Goal: Communication & Community: Answer question/provide support

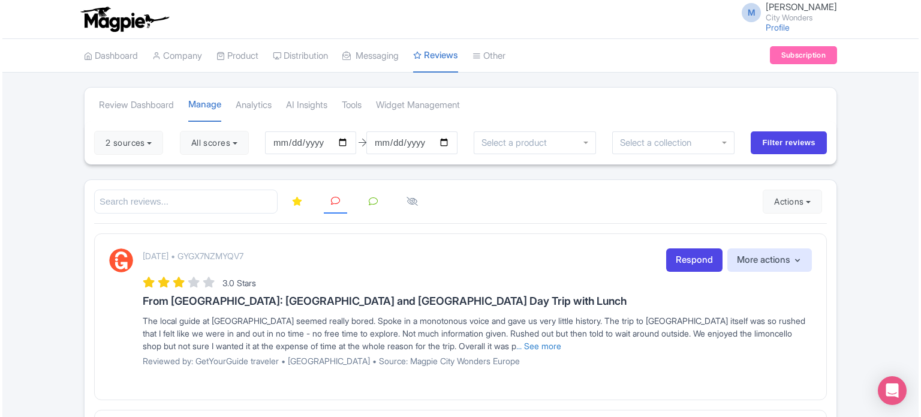
scroll to position [120, 0]
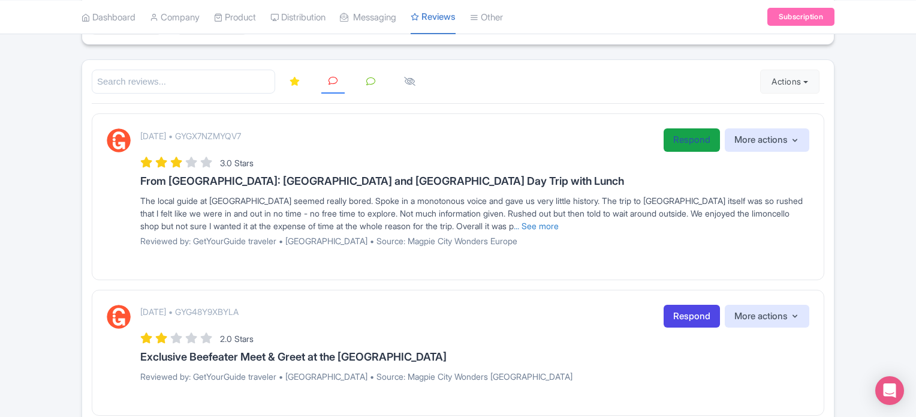
click at [686, 143] on link "Respond" at bounding box center [692, 139] width 56 height 23
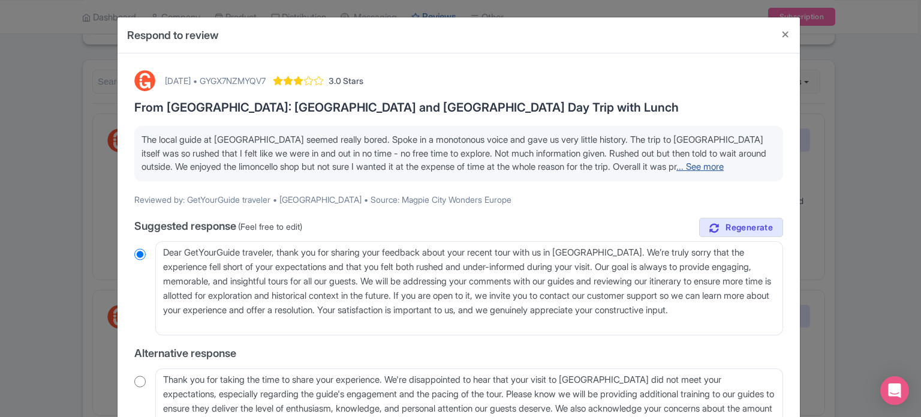
click at [701, 165] on link "... See more" at bounding box center [699, 166] width 47 height 11
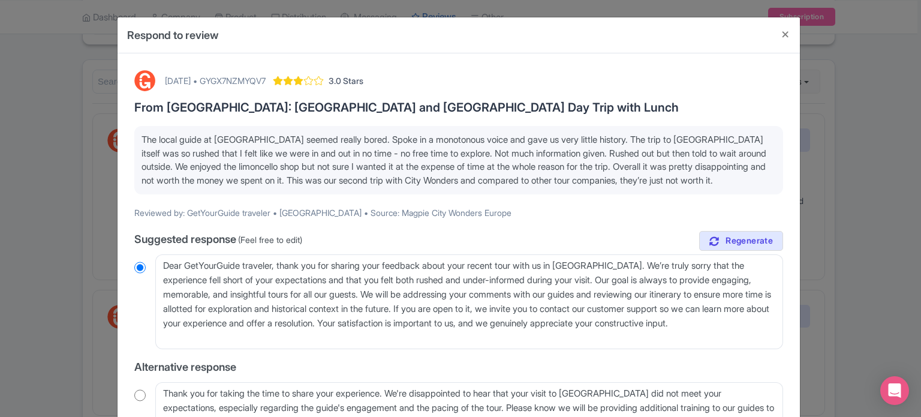
scroll to position [60, 0]
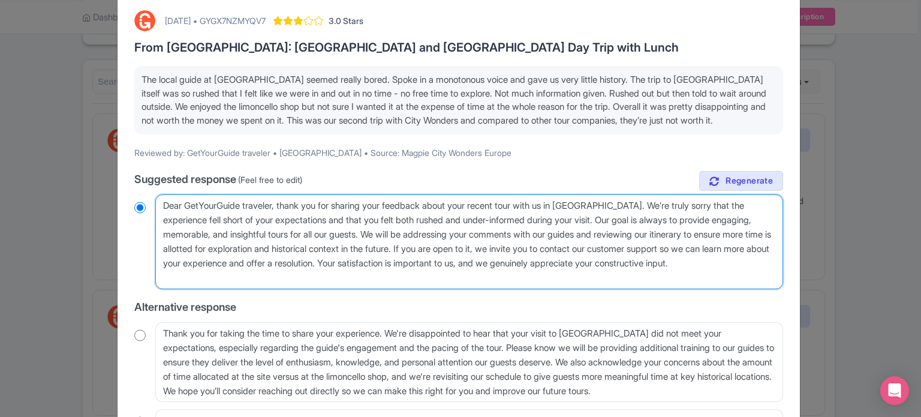
drag, startPoint x: 390, startPoint y: 232, endPoint x: 468, endPoint y: 232, distance: 77.9
click at [468, 232] on textarea "Dear GetYourGuide traveler, thank you for sharing your feedback about your rece…" at bounding box center [469, 241] width 628 height 95
type textarea "Dear GetYourGuide traveler, thank you for sharing your feedback about your rece…"
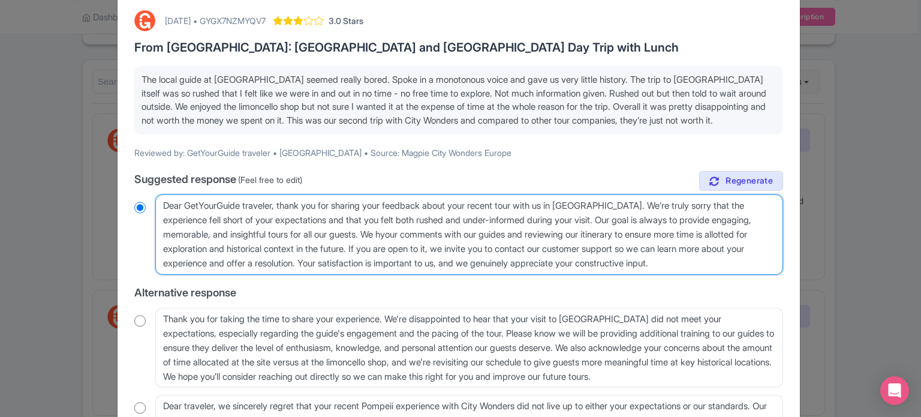
radio input "true"
type textarea "Dear GetYourGuide traveler, thank you for sharing your feedback about your rece…"
radio input "true"
type textarea "Dear GetYourGuide traveler, thank you for sharing your feedback about your rece…"
radio input "true"
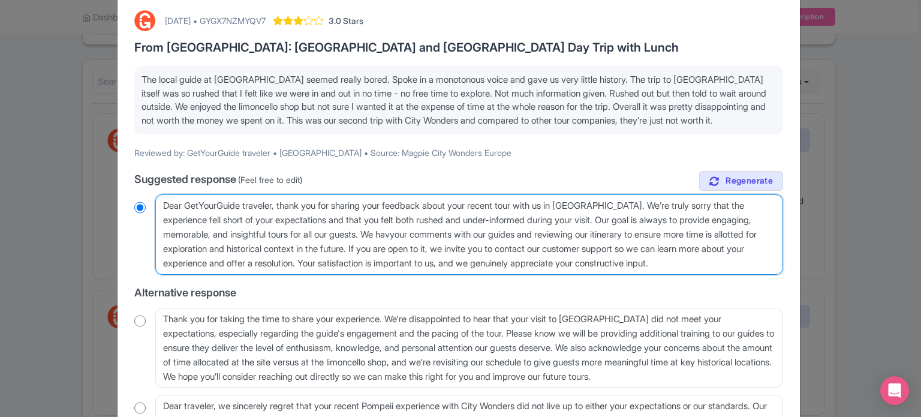
type textarea "Dear GetYourGuide traveler, thank you for sharing your feedback about your rece…"
radio input "true"
type textarea "Dear GetYourGuide traveler, thank you for sharing your feedback about your rece…"
radio input "true"
type textarea "Dear GetYourGuide traveler, thank you for sharing your feedback about your rece…"
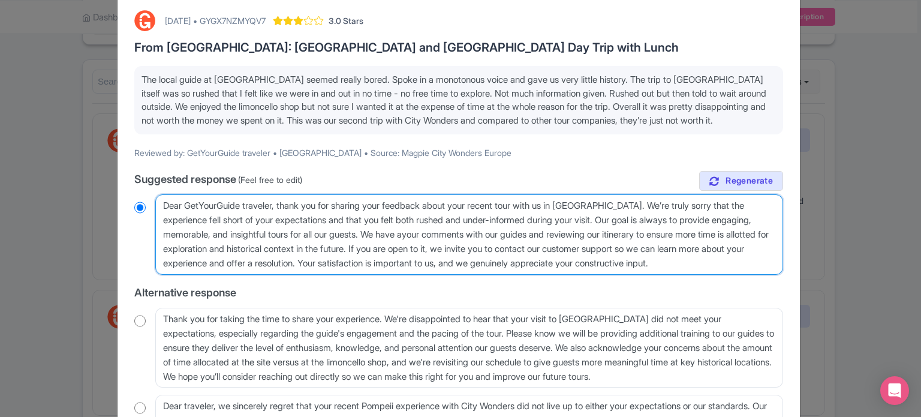
radio input "true"
type textarea "Dear GetYourGuide traveler, thank you for sharing your feedback about your rece…"
radio input "true"
type textarea "Dear GetYourGuide traveler, thank you for sharing your feedback about your rece…"
radio input "true"
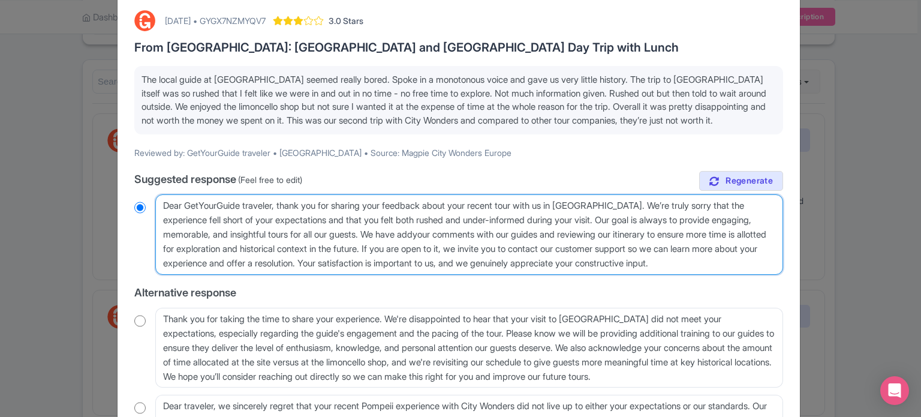
type textarea "Dear GetYourGuide traveler, thank you for sharing your feedback about your rece…"
radio input "true"
type textarea "Dear GetYourGuide traveler, thank you for sharing your feedback about your rece…"
radio input "true"
type textarea "Dear GetYourGuide traveler, thank you for sharing your feedback about your rece…"
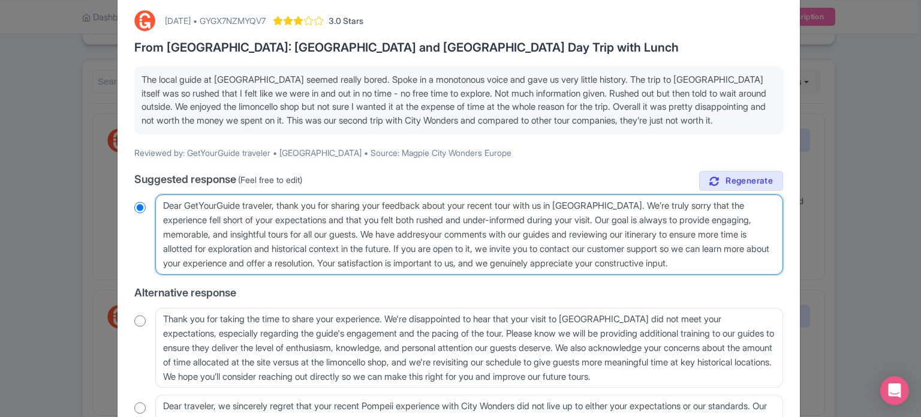
radio input "true"
type textarea "Dear GetYourGuide traveler, thank you for sharing your feedback about your rece…"
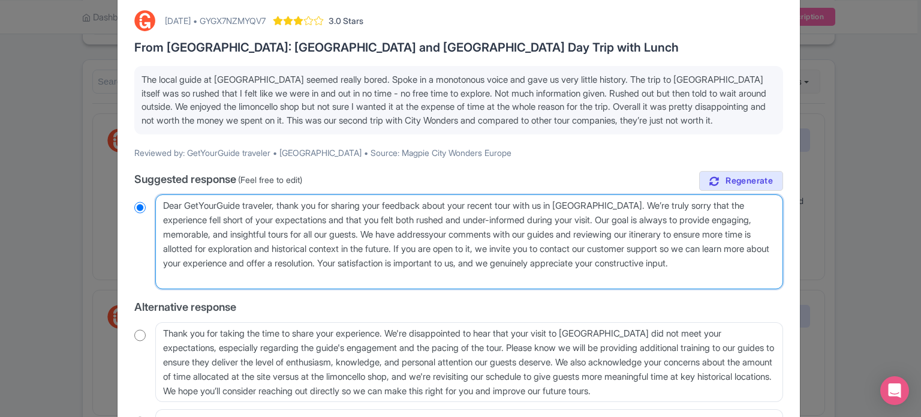
radio input "true"
type textarea "Dear GetYourGuide traveler, thank you for sharing your feedback about your rece…"
radio input "true"
type textarea "Dear GetYourGuide traveler, thank you for sharing your feedback about your rece…"
radio input "true"
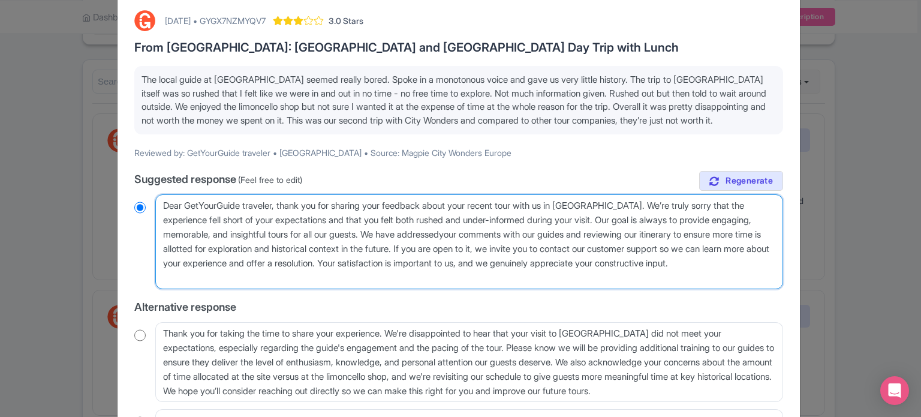
type textarea "Dear GetYourGuide traveler, thank you for sharing your feedback about your rece…"
radio input "true"
click at [564, 235] on textarea "Dear GetYourGuide traveler, thank you for sharing your feedback about your rece…" at bounding box center [469, 241] width 628 height 95
type textarea "Dear GetYourGuide traveler, thank you for sharing your feedback about your rece…"
radio input "true"
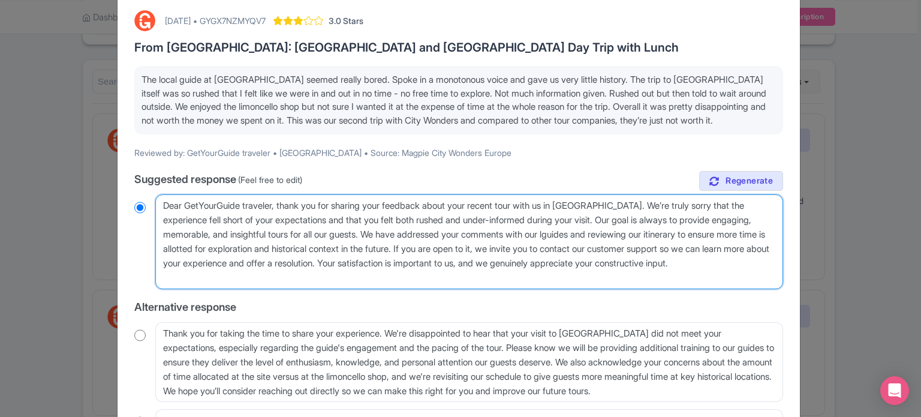
type textarea "Dear GetYourGuide traveler, thank you for sharing your feedback about your rece…"
radio input "true"
type textarea "Dear GetYourGuide traveler, thank you for sharing your feedback about your rece…"
radio input "true"
type textarea "Dear GetYourGuide traveler, thank you for sharing your feedback about your rece…"
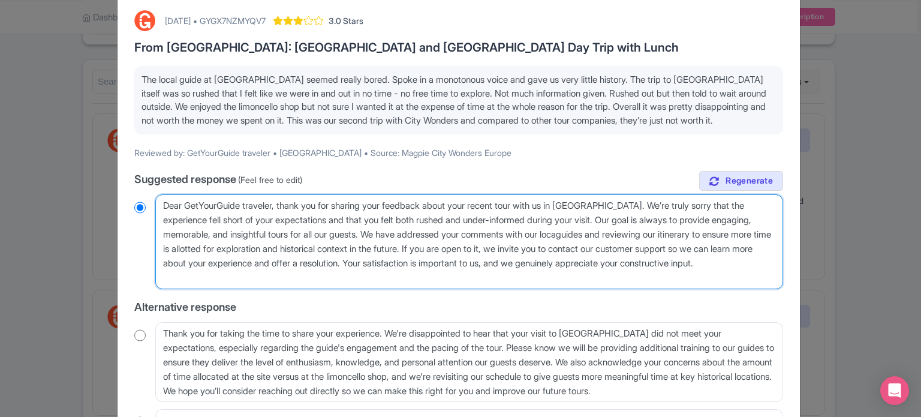
radio input "true"
type textarea "Dear GetYourGuide traveler, thank you for sharing your feedback about your rece…"
radio input "true"
type textarea "Dear GetYourGuide traveler, thank you for sharing your feedback about your rece…"
radio input "true"
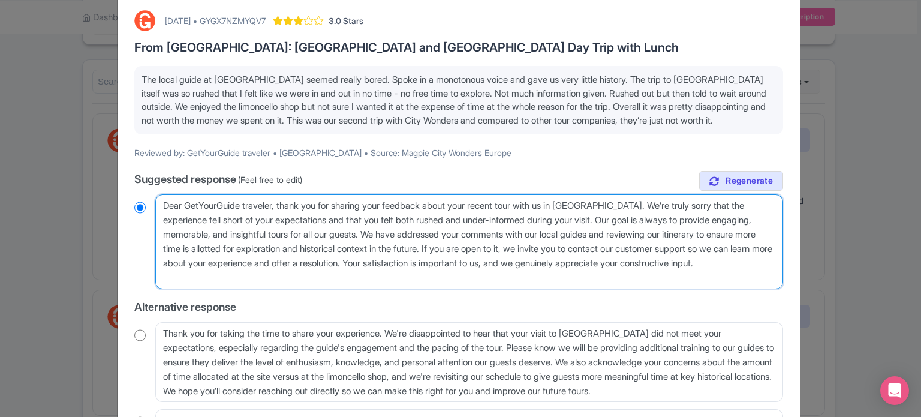
click at [648, 234] on textarea "Dear GetYourGuide traveler, thank you for sharing your feedback about your rece…" at bounding box center [469, 241] width 628 height 95
drag, startPoint x: 664, startPoint y: 234, endPoint x: 675, endPoint y: 234, distance: 11.4
click at [675, 234] on textarea "Dear GetYourGuide traveler, thank you for sharing your feedback about your rece…" at bounding box center [469, 241] width 628 height 95
type textarea "Dear GetYourGuide traveler, thank you for sharing your feedback about your rece…"
radio input "true"
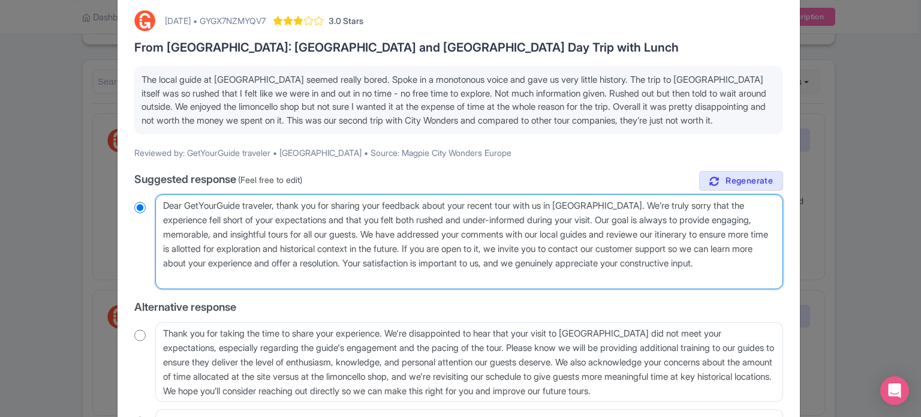
type textarea "Dear GetYourGuide traveler, thank you for sharing your feedback about your rece…"
radio input "true"
drag, startPoint x: 161, startPoint y: 246, endPoint x: 182, endPoint y: 246, distance: 21.0
click at [182, 246] on textarea "Dear GetYourGuide traveler, thank you for sharing your feedback about your rece…" at bounding box center [469, 241] width 628 height 95
click at [185, 241] on textarea "Dear GetYourGuide traveler, thank you for sharing your feedback about your rece…" at bounding box center [469, 241] width 628 height 95
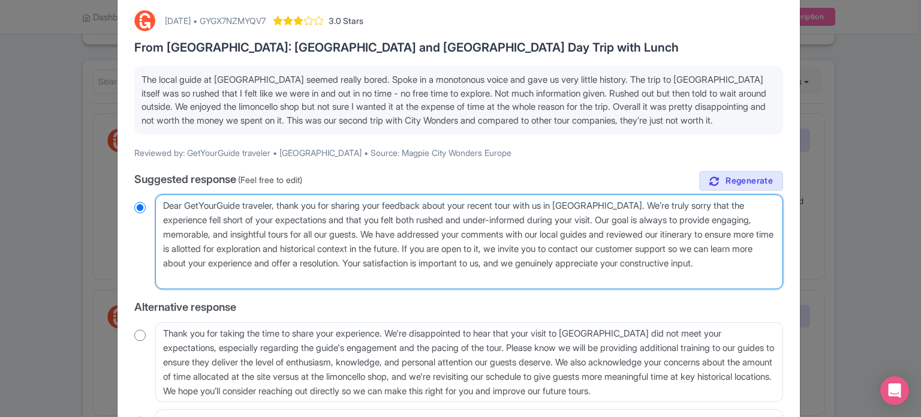
drag, startPoint x: 163, startPoint y: 249, endPoint x: 185, endPoint y: 249, distance: 21.6
click at [185, 249] on textarea "Dear GetYourGuide traveler, thank you for sharing your feedback about your rece…" at bounding box center [469, 241] width 628 height 95
type textarea "Dear GetYourGuide traveler, thank you for sharing your feedback about your rece…"
radio input "true"
type textarea "Dear GetYourGuide traveler, thank you for sharing your feedback about your rece…"
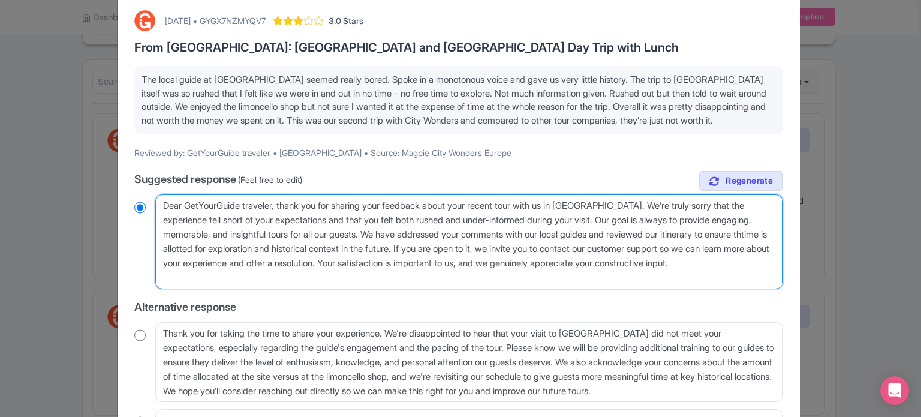
radio input "true"
type textarea "Dear GetYourGuide traveler, thank you for sharing your feedback about your rece…"
radio input "true"
type textarea "Dear GetYourGuide traveler, thank you for sharing your feedback about your rece…"
radio input "true"
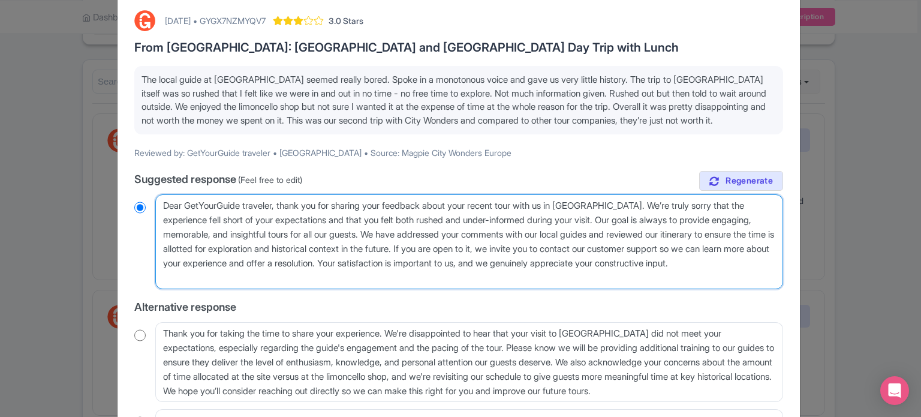
type textarea "Dear GetYourGuide traveler, thank you for sharing your feedback about your rece…"
radio input "true"
type textarea "Dear GetYourGuide traveler, thank you for sharing your feedback about your rece…"
radio input "true"
type textarea "Dear GetYourGuide traveler, thank you for sharing your feedback about your rece…"
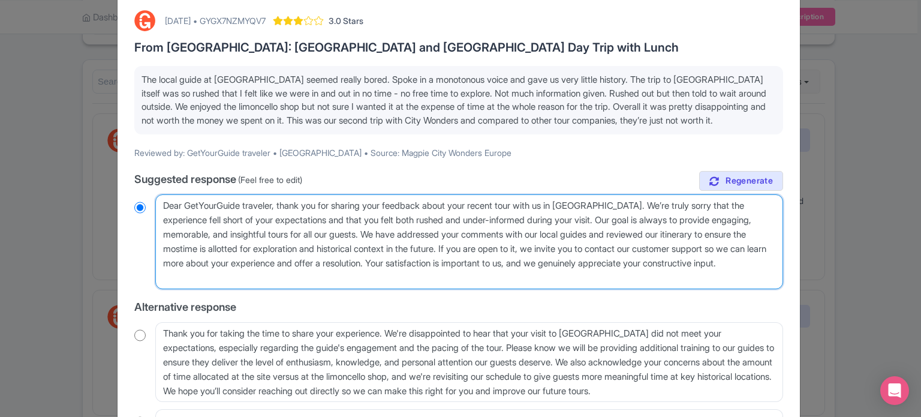
radio input "true"
type textarea "Dear GetYourGuide traveler, thank you for sharing your feedback about your rece…"
radio input "true"
type textarea "Dear GetYourGuide traveler, thank you for sharing your feedback about your rece…"
radio input "true"
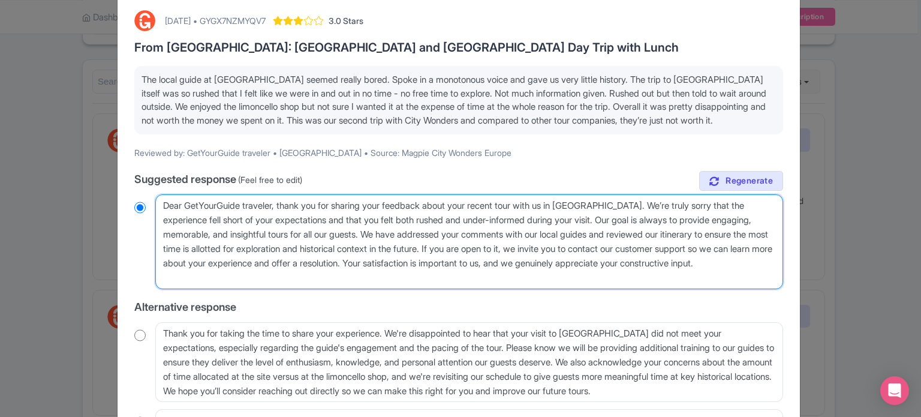
drag, startPoint x: 478, startPoint y: 272, endPoint x: 418, endPoint y: 248, distance: 63.8
click at [418, 248] on textarea "Dear GetYourGuide traveler, thank you for sharing your feedback about your rece…" at bounding box center [469, 241] width 628 height 95
type textarea "Dear GetYourGuide traveler, thank you for sharing your feedback about your rece…"
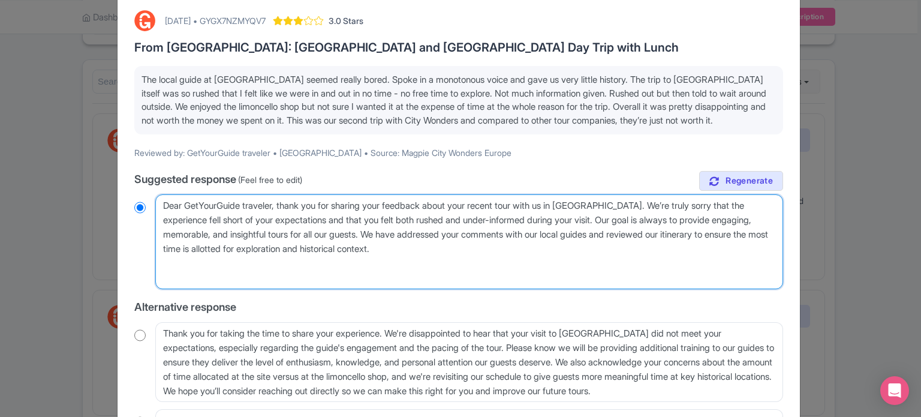
radio input "true"
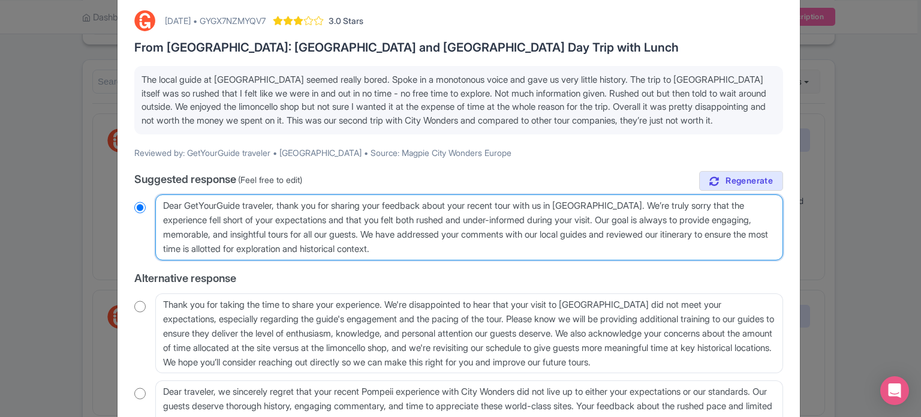
click at [221, 248] on textarea "Dear GetYourGuide traveler, thank you for sharing your feedback about your rece…" at bounding box center [469, 227] width 628 height 66
click at [201, 246] on textarea "Dear GetYourGuide traveler, thank you for sharing your feedback about your rece…" at bounding box center [469, 227] width 628 height 66
type textarea "Dear GetYourGuide traveler, thank you for sharing your feedback about your rece…"
radio input "true"
type textarea "Dear GetYourGuide traveler, thank you for sharing your feedback about your rece…"
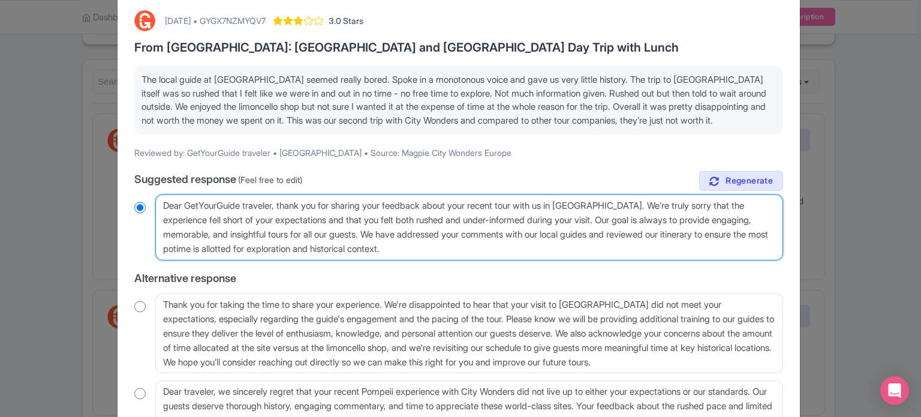
radio input "true"
type textarea "Dear GetYourGuide traveler, thank you for sharing your feedback about your rece…"
radio input "true"
type textarea "Dear GetYourGuide traveler, thank you for sharing your feedback about your rece…"
radio input "true"
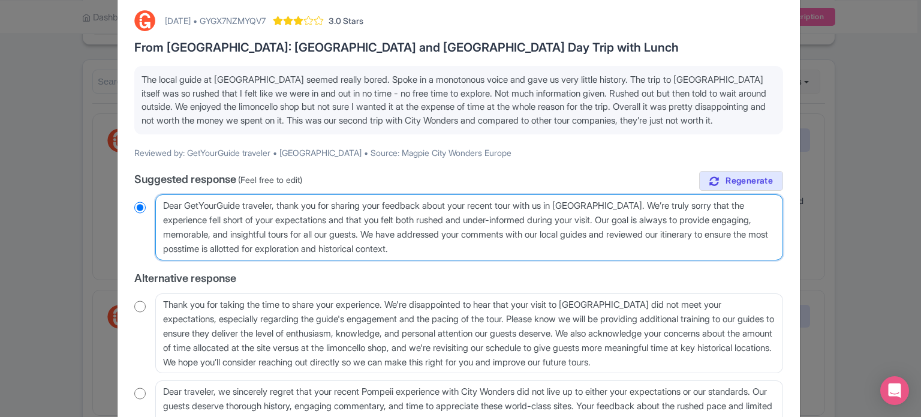
type textarea "Dear GetYourGuide traveler, thank you for sharing your feedback about your rece…"
radio input "true"
type textarea "Dear GetYourGuide traveler, thank you for sharing your feedback about your rece…"
radio input "true"
type textarea "Dear GetYourGuide traveler, thank you for sharing your feedback about your rece…"
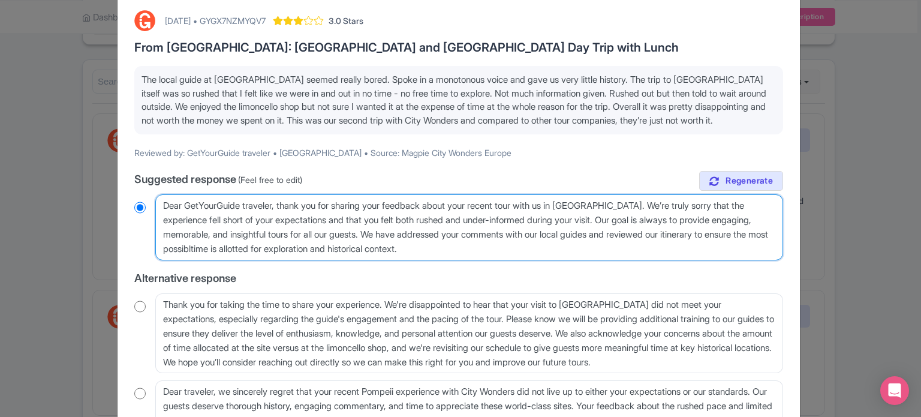
radio input "true"
type textarea "Dear GetYourGuide traveler, thank you for sharing your feedback about your rece…"
radio input "true"
type textarea "Dear GetYourGuide traveler, thank you for sharing your feedback about your rece…"
radio input "true"
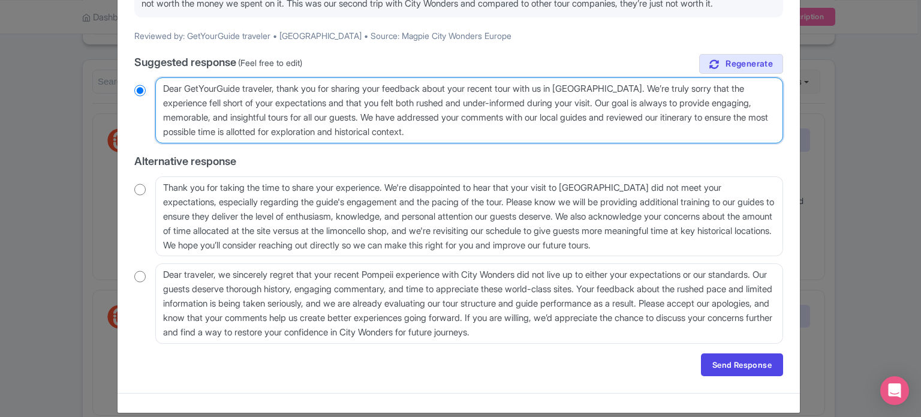
scroll to position [180, 0]
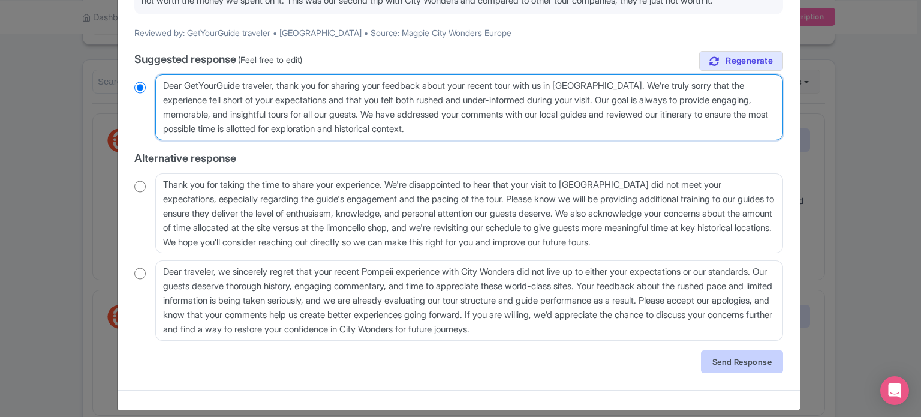
type textarea "Dear GetYourGuide traveler, thank you for sharing your feedback about your rece…"
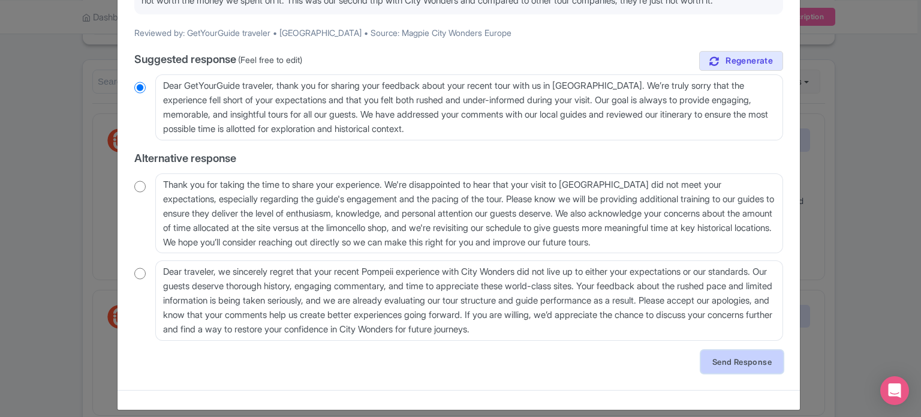
click at [760, 365] on link "Send Response" at bounding box center [742, 361] width 82 height 23
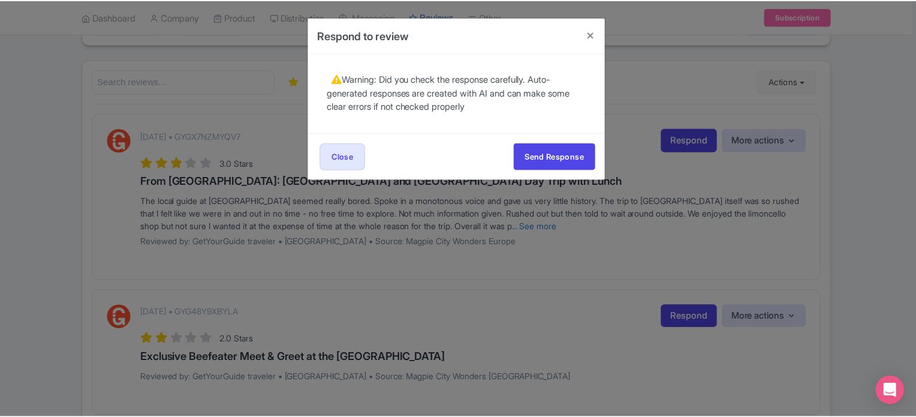
scroll to position [0, 0]
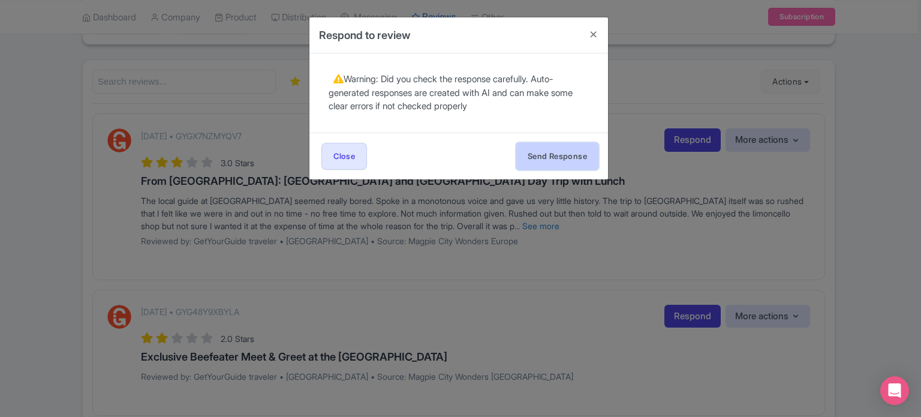
click at [564, 159] on button "Send Response" at bounding box center [557, 156] width 82 height 27
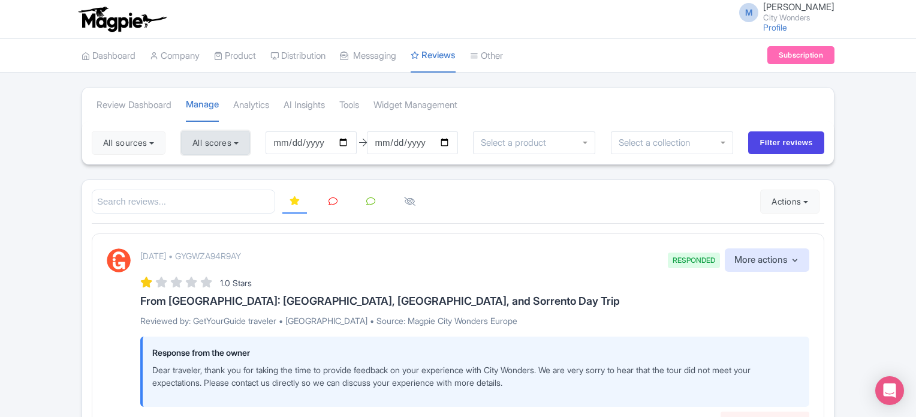
click at [225, 144] on button "All scores" at bounding box center [215, 143] width 69 height 24
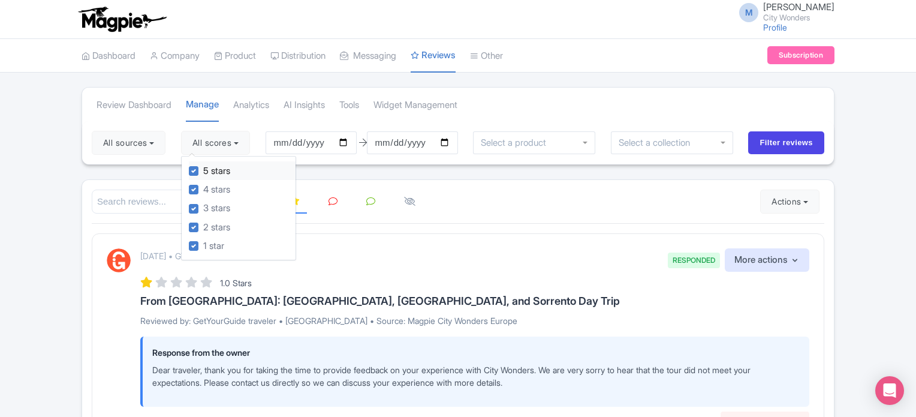
click at [203, 170] on label "5 stars" at bounding box center [216, 171] width 27 height 14
click at [203, 170] on input "5 stars" at bounding box center [207, 168] width 8 height 8
checkbox input "false"
click at [203, 187] on label "4 stars" at bounding box center [216, 190] width 27 height 14
click at [203, 187] on input "4 stars" at bounding box center [207, 186] width 8 height 8
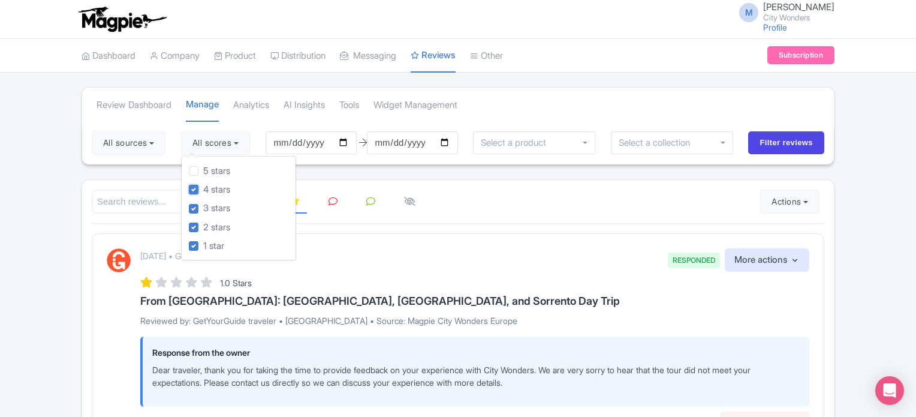
checkbox input "false"
click at [149, 144] on button "All sources" at bounding box center [129, 143] width 74 height 24
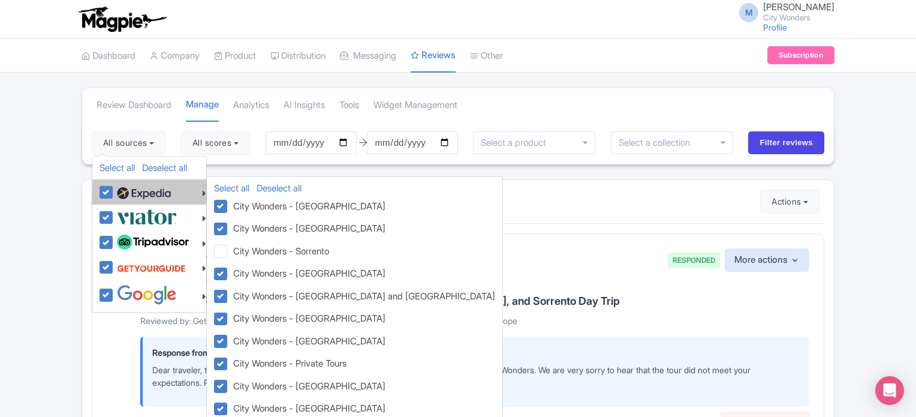
click at [114, 191] on label at bounding box center [142, 192] width 57 height 20
click at [114, 189] on input "checkbox" at bounding box center [118, 186] width 8 height 8
checkbox input "false"
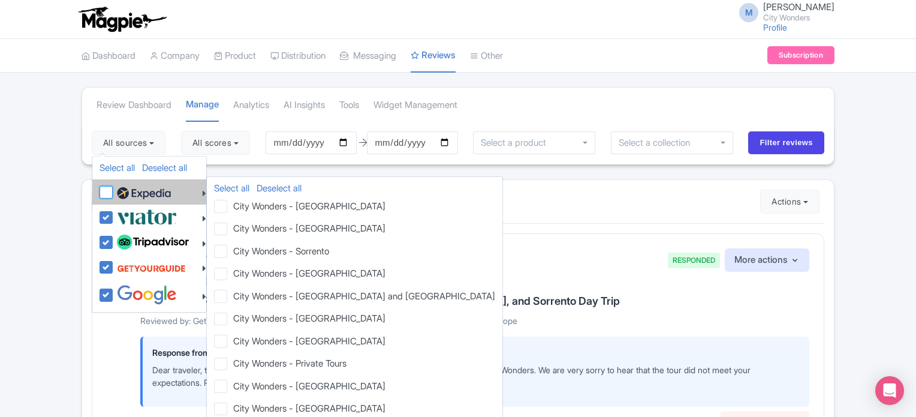
checkbox input "false"
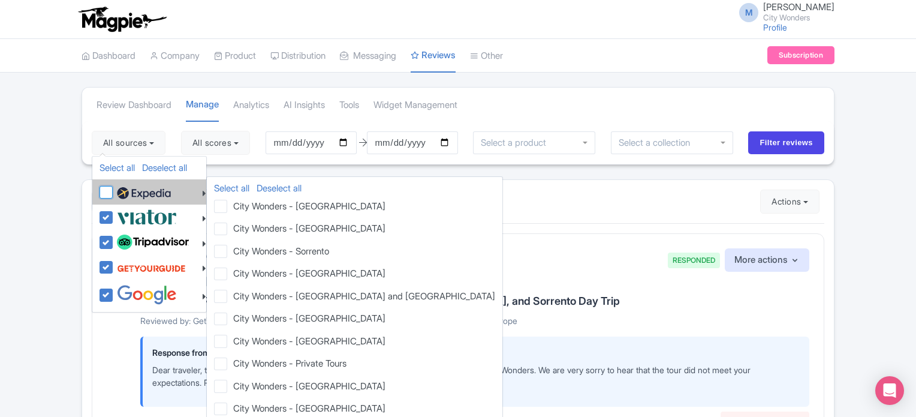
checkbox input "false"
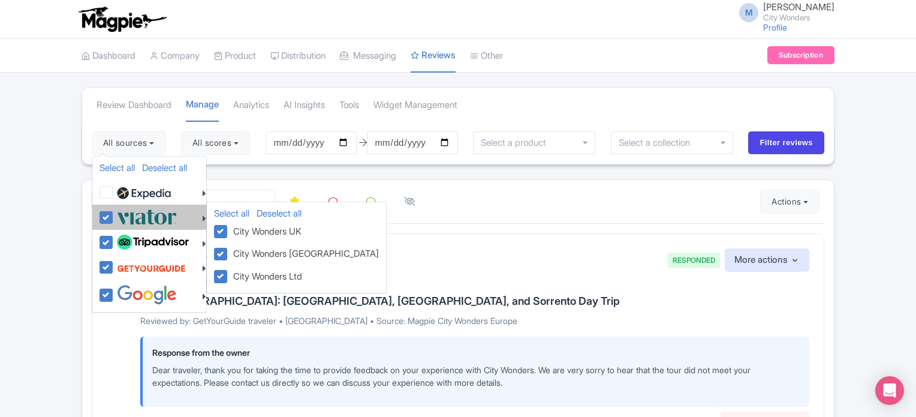
click at [114, 219] on label at bounding box center [145, 217] width 63 height 20
click at [114, 215] on input "checkbox" at bounding box center [118, 211] width 8 height 8
checkbox input "false"
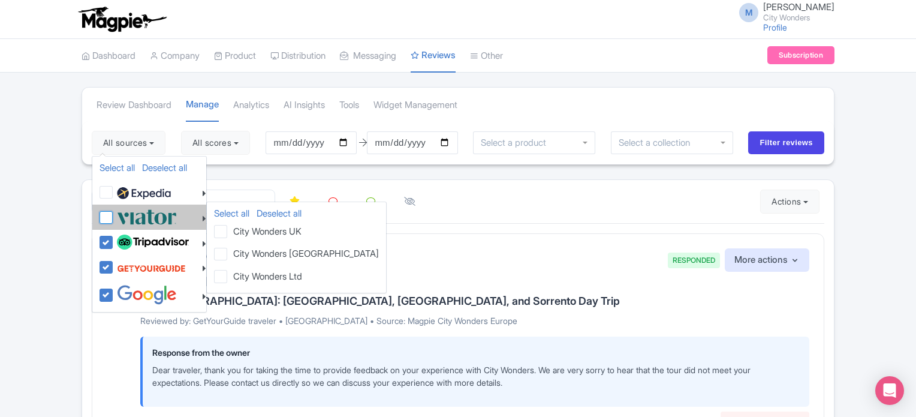
checkbox input "false"
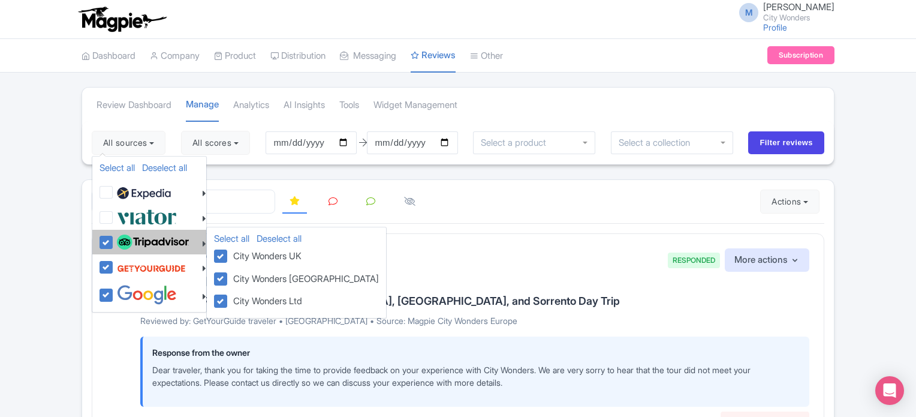
click at [114, 240] on label at bounding box center [151, 242] width 75 height 20
click at [114, 240] on input "checkbox" at bounding box center [118, 236] width 8 height 8
checkbox input "false"
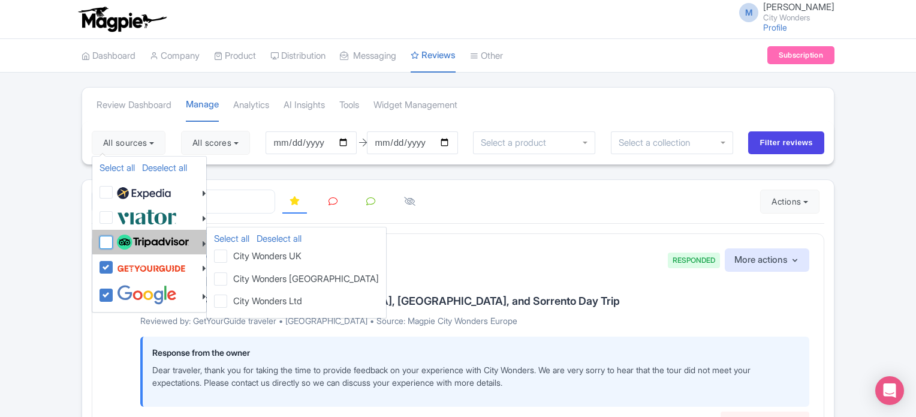
checkbox input "false"
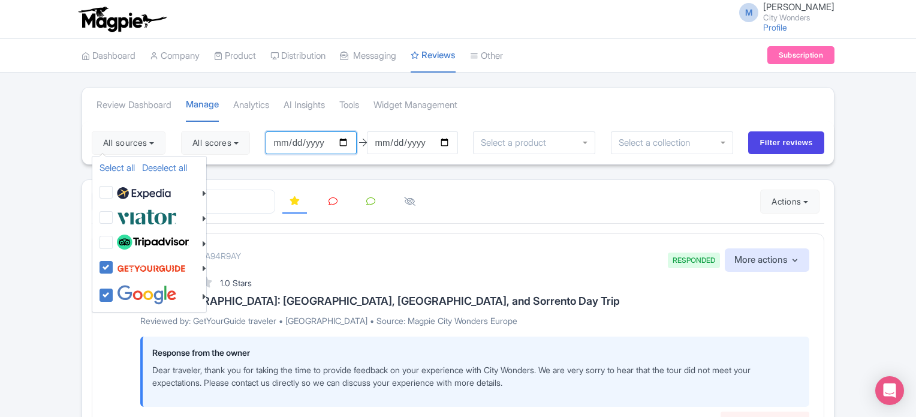
click at [348, 141] on input "2025-05-27" at bounding box center [311, 142] width 91 height 23
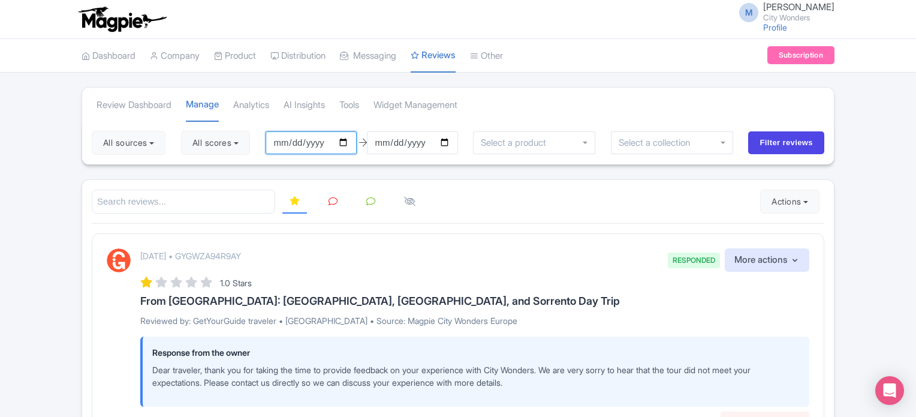
type input "[DATE]"
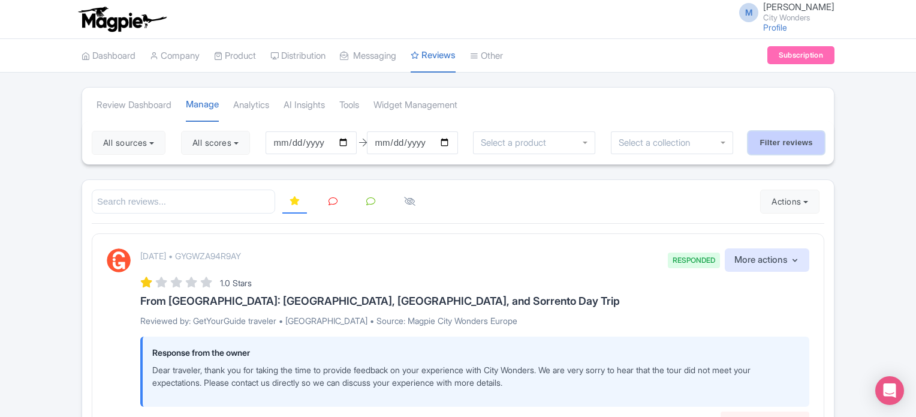
click at [786, 147] on input "Filter reviews" at bounding box center [786, 142] width 76 height 23
click at [331, 201] on icon at bounding box center [333, 201] width 9 height 9
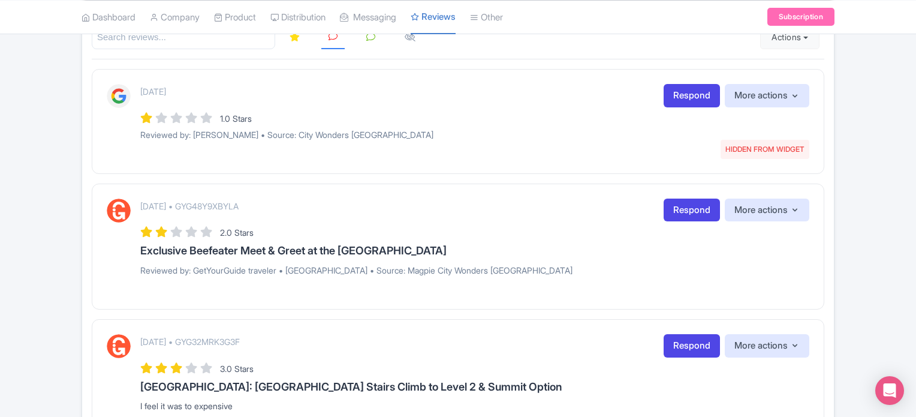
scroll to position [120, 0]
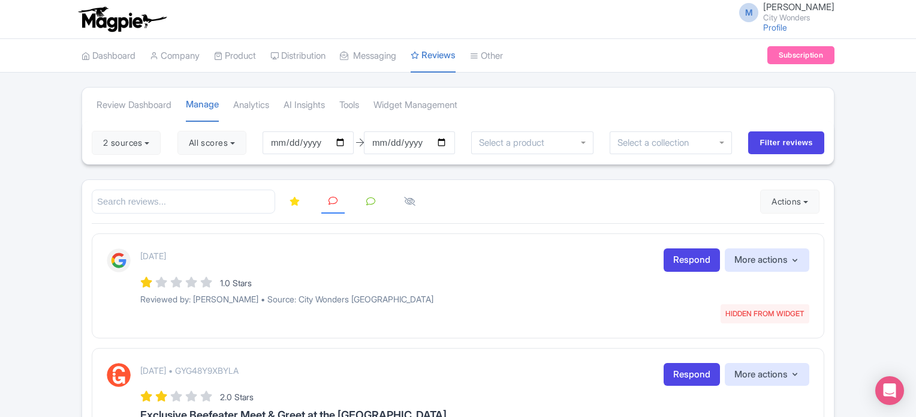
scroll to position [0, 0]
